Goal: Find specific page/section: Find specific page/section

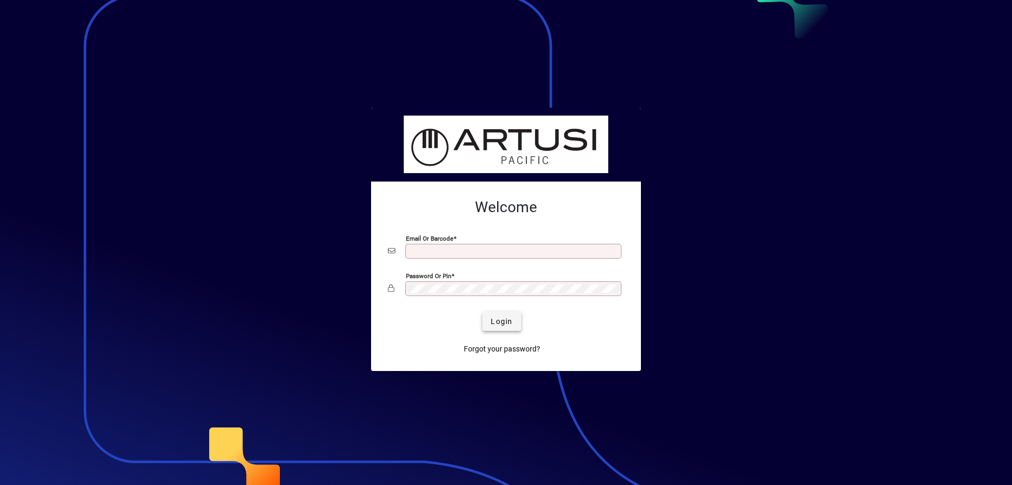
type input "**********"
click at [503, 322] on span "Login" at bounding box center [502, 321] width 22 height 11
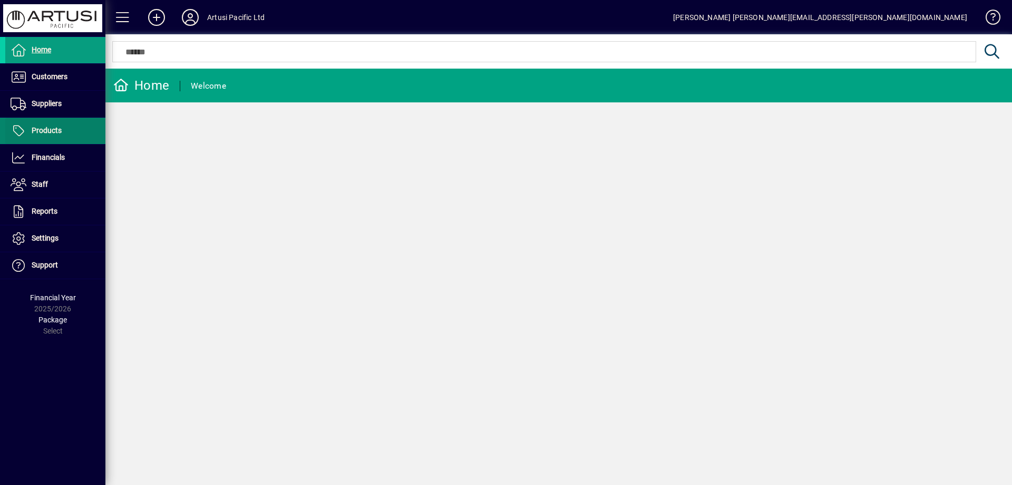
click at [34, 128] on span "Products" at bounding box center [47, 130] width 30 height 8
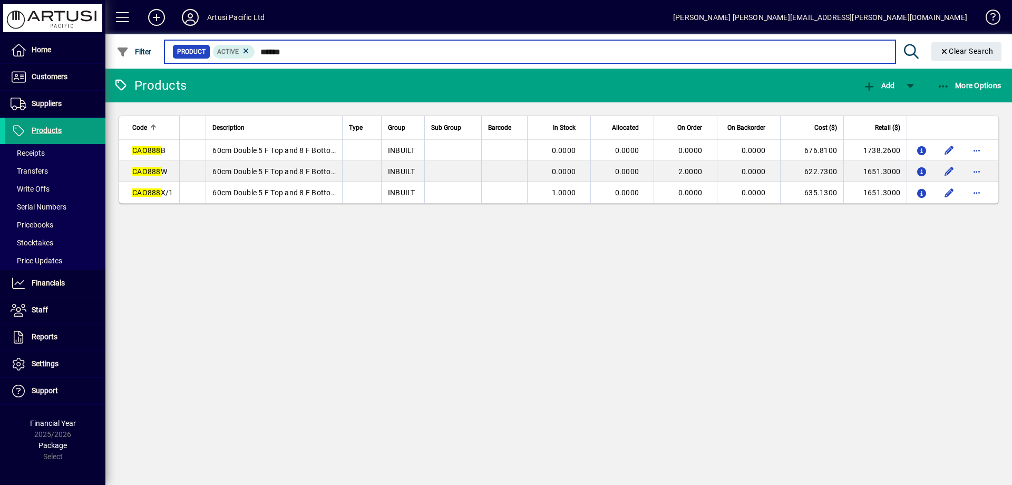
type input "******"
